Goal: Task Accomplishment & Management: Use online tool/utility

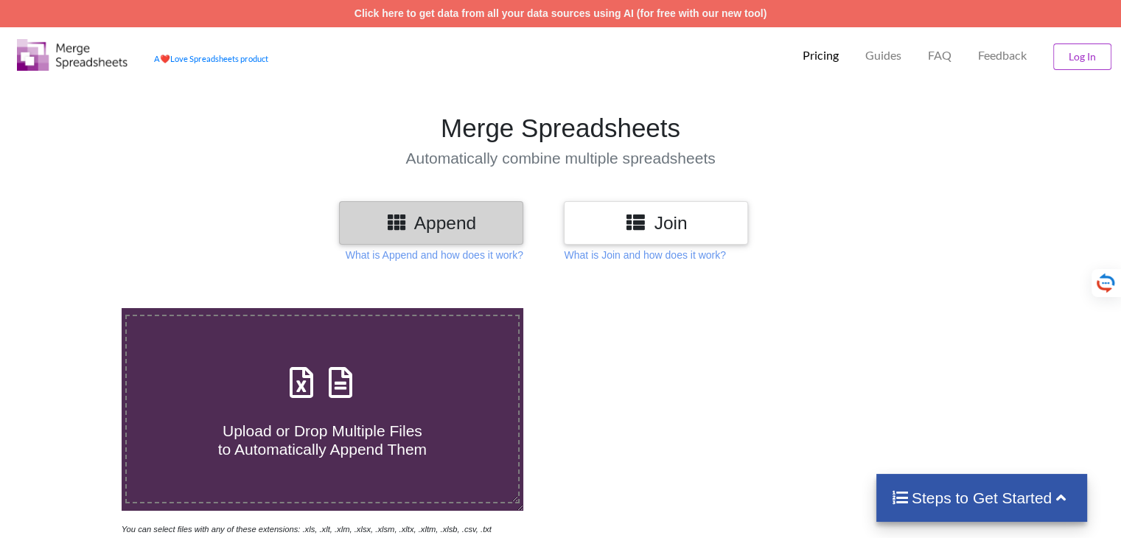
click at [338, 387] on icon at bounding box center [340, 375] width 37 height 31
click at [77, 308] on input "Upload or Drop Multiple Files to Automatically Append Them" at bounding box center [77, 308] width 0 height 0
type input "C:\fakepath\CCCM 1.2.1 Al Eabid W Al Basariu BNFs list.xlsx"
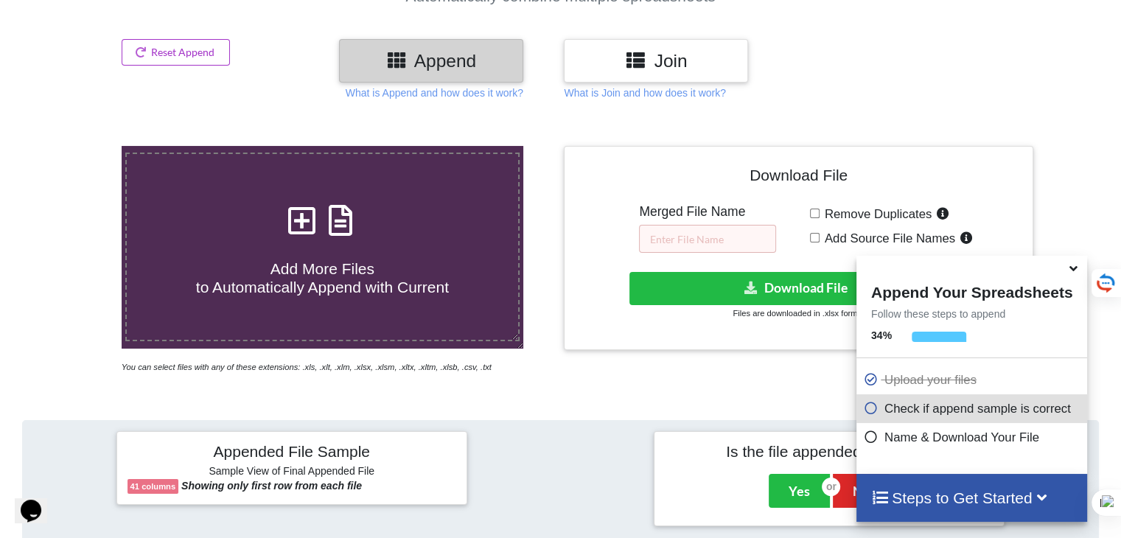
scroll to position [139, 0]
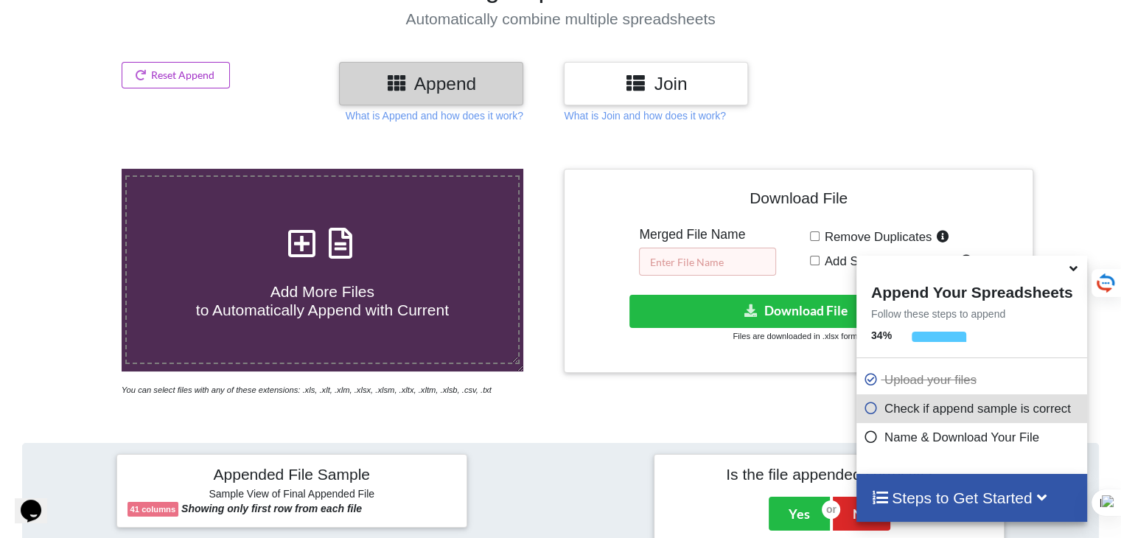
click at [683, 264] on input "text" at bounding box center [707, 262] width 137 height 28
click at [791, 312] on button "Download File" at bounding box center [796, 311] width 335 height 33
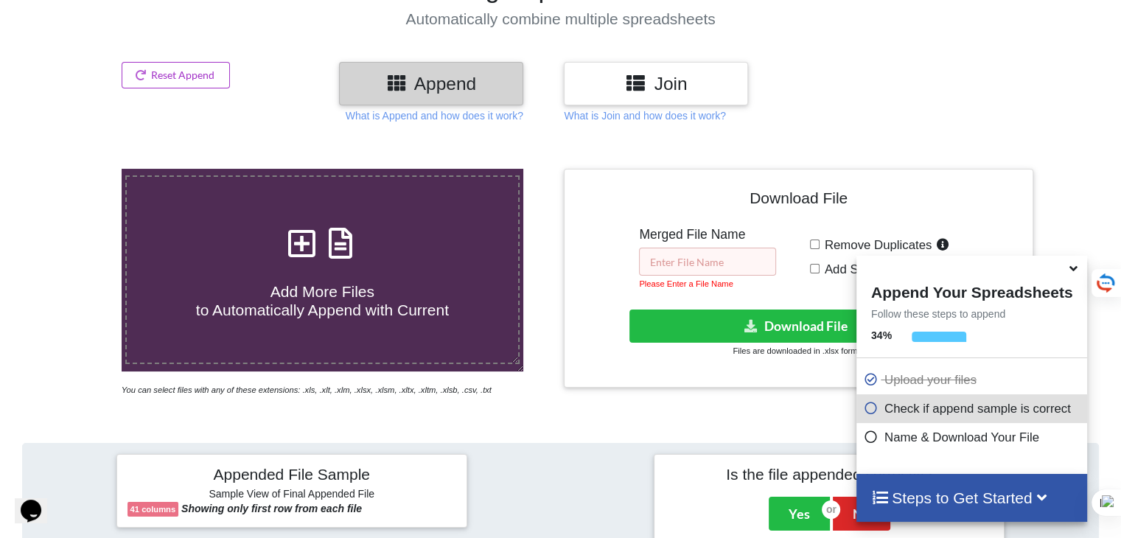
click at [716, 257] on input "text" at bounding box center [707, 262] width 137 height 28
click at [683, 256] on input "text" at bounding box center [707, 262] width 137 height 28
paste input "CCCM 1.2.1 Al Jeshah Village BNFs list"
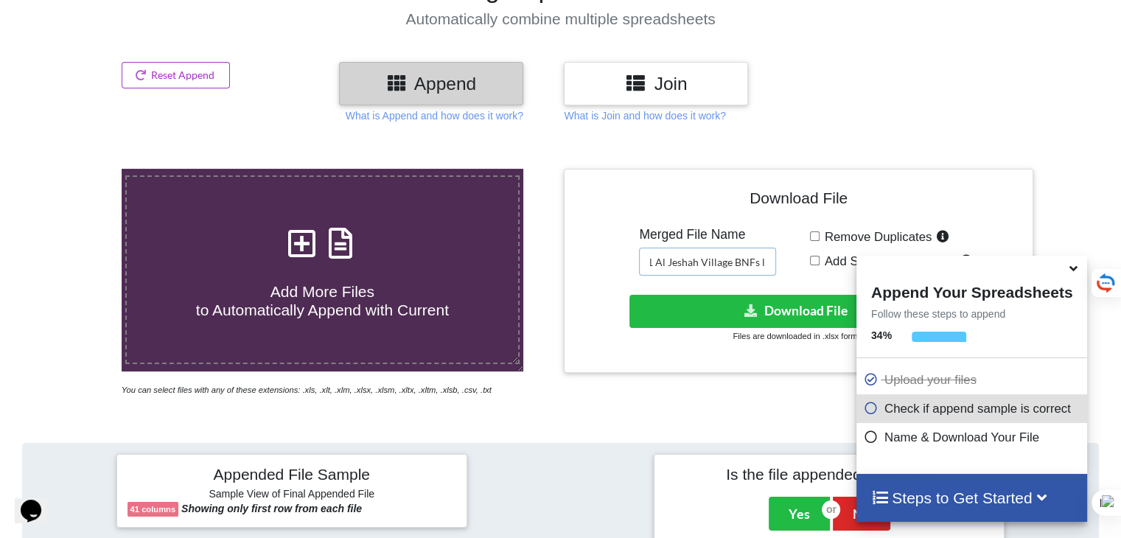
scroll to position [0, 0]
drag, startPoint x: 725, startPoint y: 260, endPoint x: 693, endPoint y: 259, distance: 31.7
click at [693, 259] on input "CCCM 1.2.1 Al Jeshah Village BNFs list" at bounding box center [707, 262] width 137 height 28
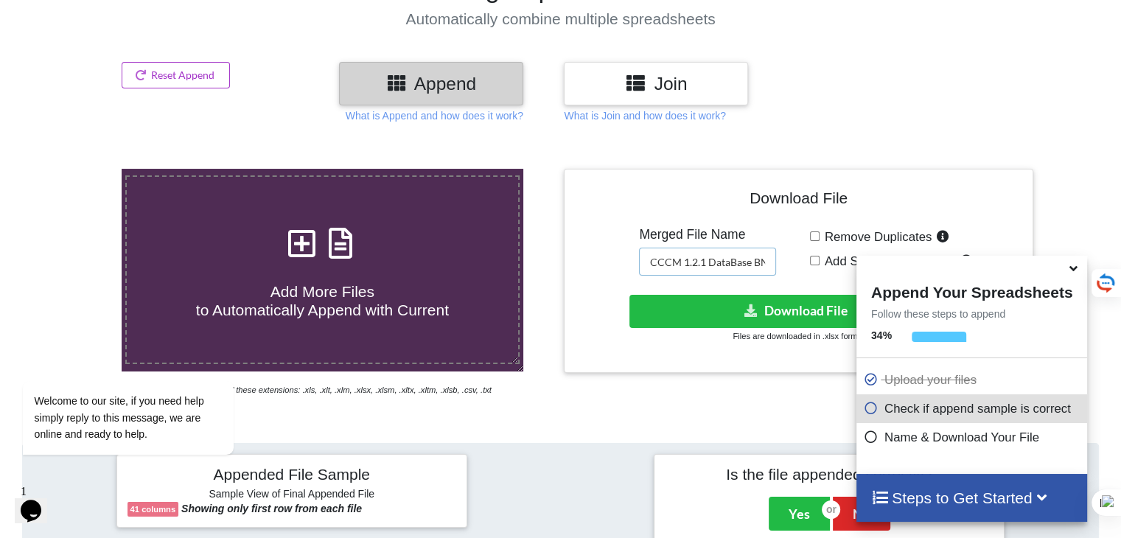
click at [719, 261] on input "CCCM 1.2.1 DataBase BNFs list" at bounding box center [707, 262] width 137 height 28
click at [740, 266] on input "CCCM 1.2.1 DataBase BNFs list" at bounding box center [707, 262] width 137 height 28
type input "CCCM 1.2.1 DataBase of BNFs"
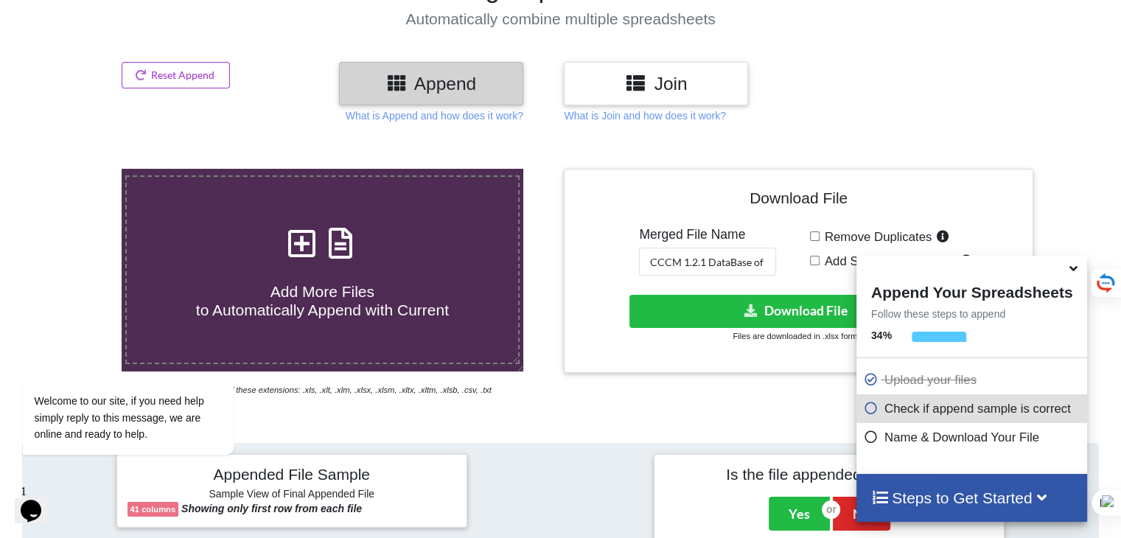
click at [1069, 270] on icon at bounding box center [1073, 265] width 15 height 13
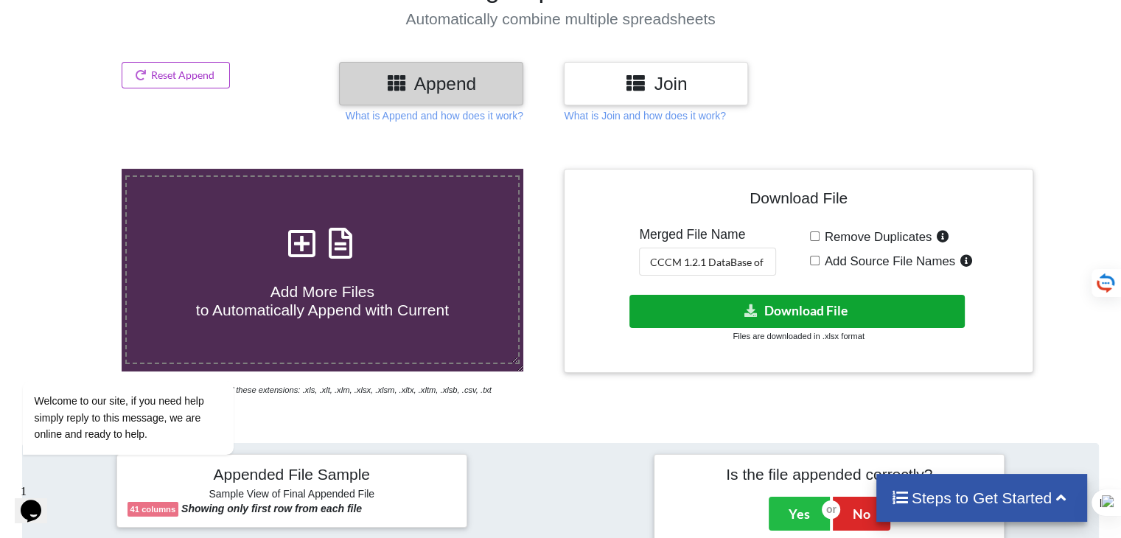
click at [789, 310] on button "Download File" at bounding box center [796, 311] width 335 height 33
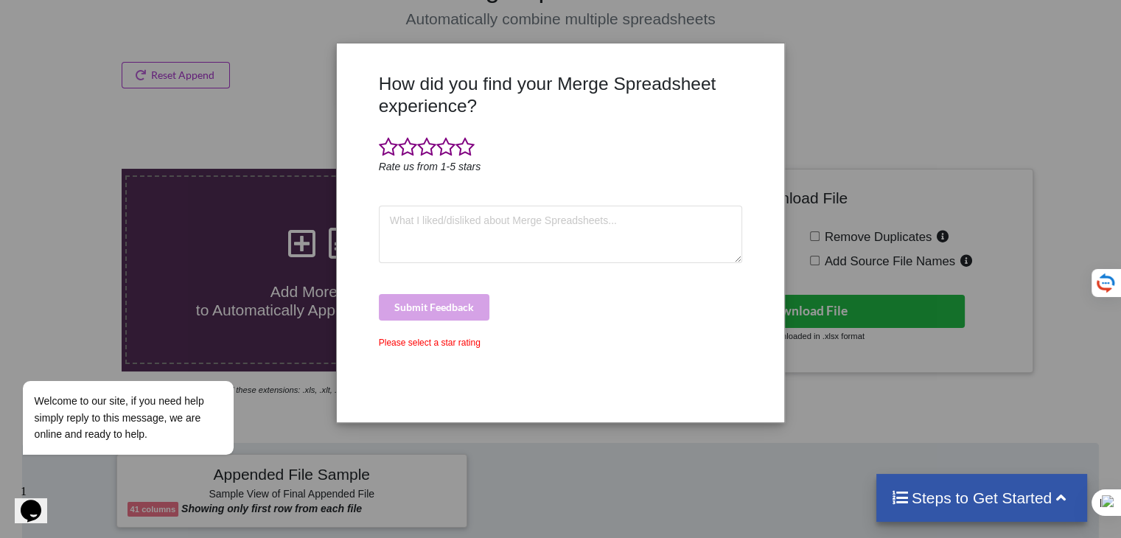
click at [949, 76] on div "How did you find your Merge Spreadsheet experience? Rate us from 1-5 stars Subm…" at bounding box center [560, 269] width 1121 height 538
